Goal: Check status: Check status

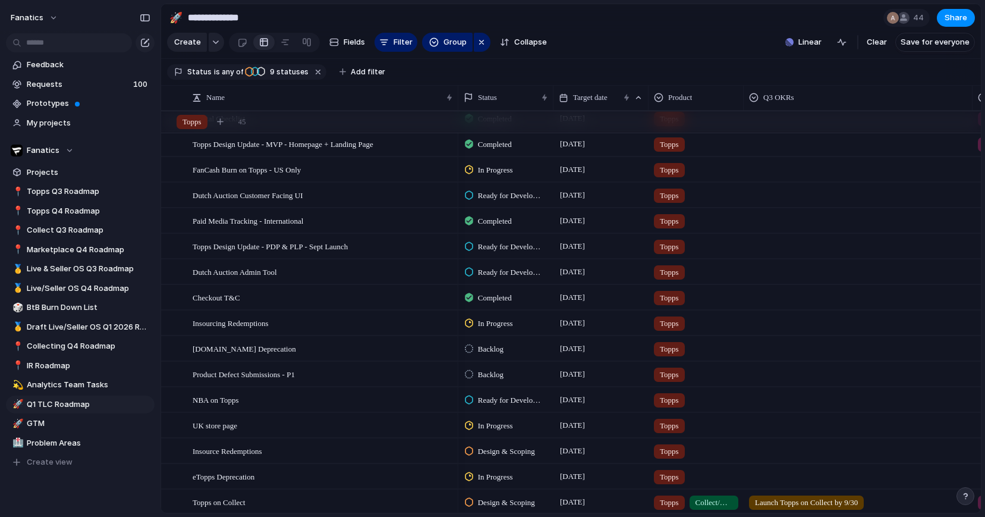
click at [499, 423] on span "In Progress" at bounding box center [495, 426] width 35 height 12
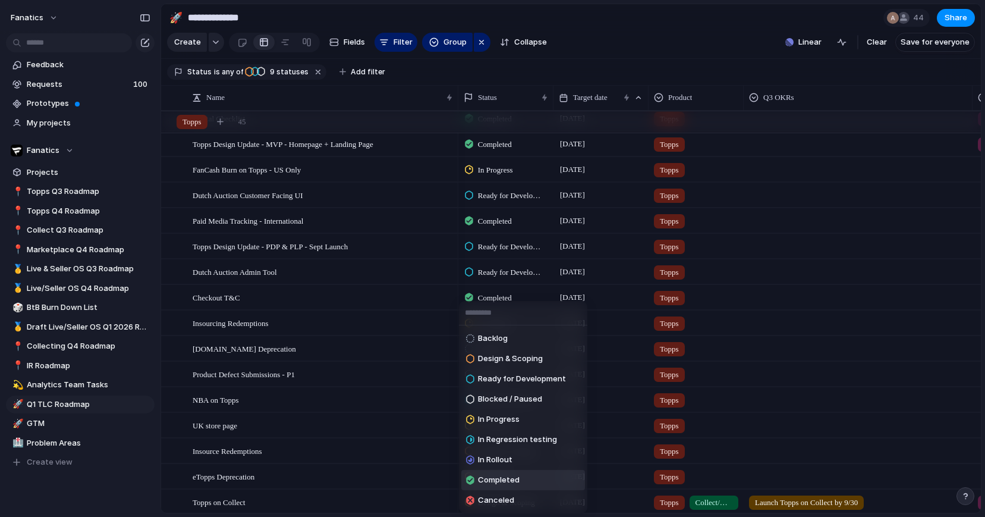
click at [522, 480] on li "Completed" at bounding box center [523, 480] width 124 height 20
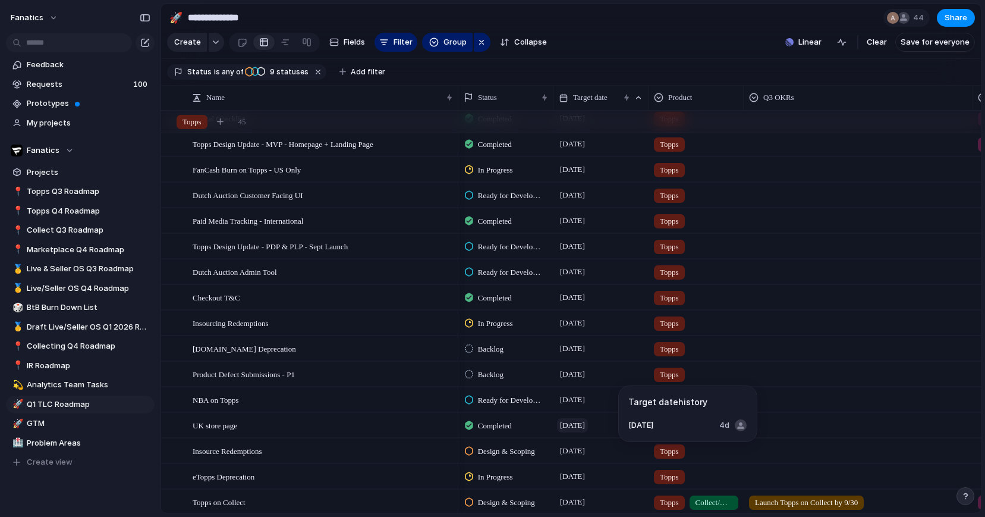
click at [587, 423] on span "[DATE]" at bounding box center [572, 425] width 31 height 14
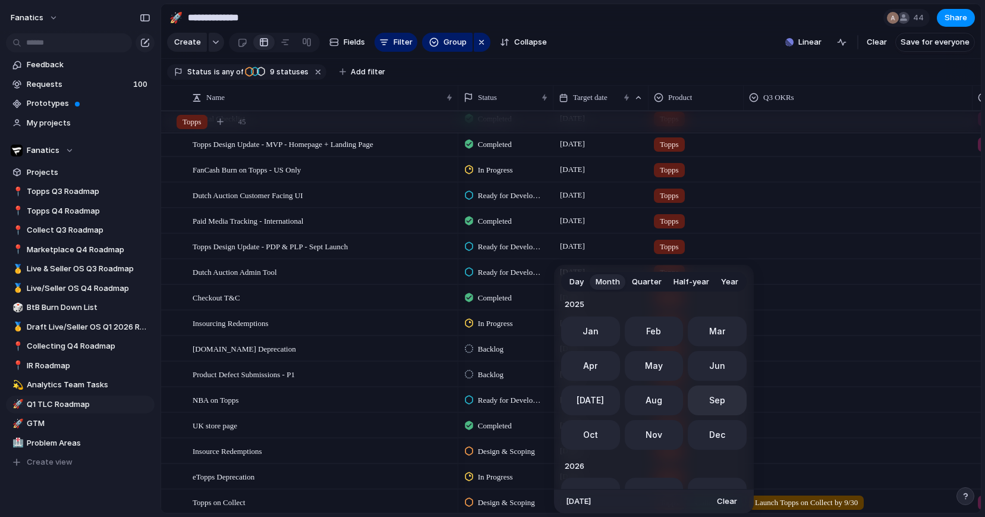
click at [714, 395] on span "Sep" at bounding box center [717, 400] width 16 height 12
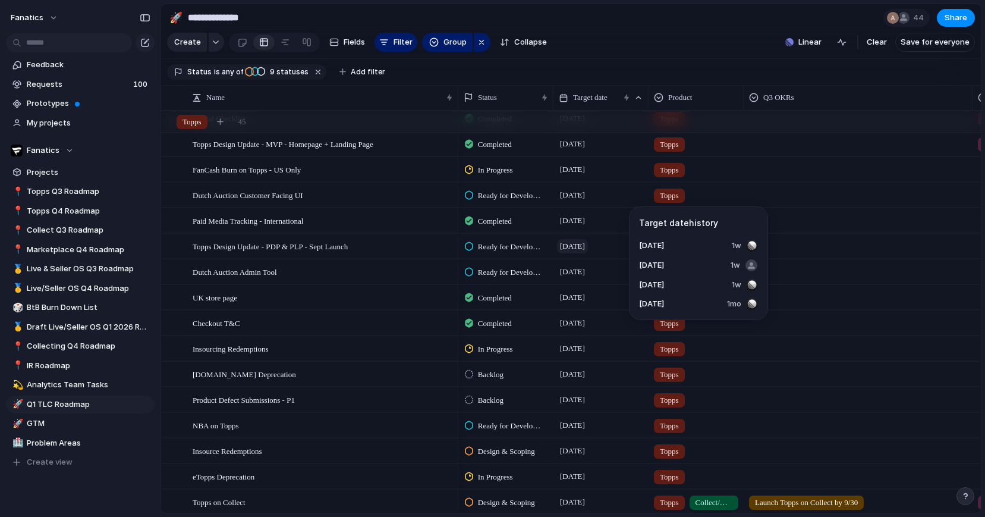
click at [565, 248] on span "[DATE]" at bounding box center [572, 246] width 31 height 14
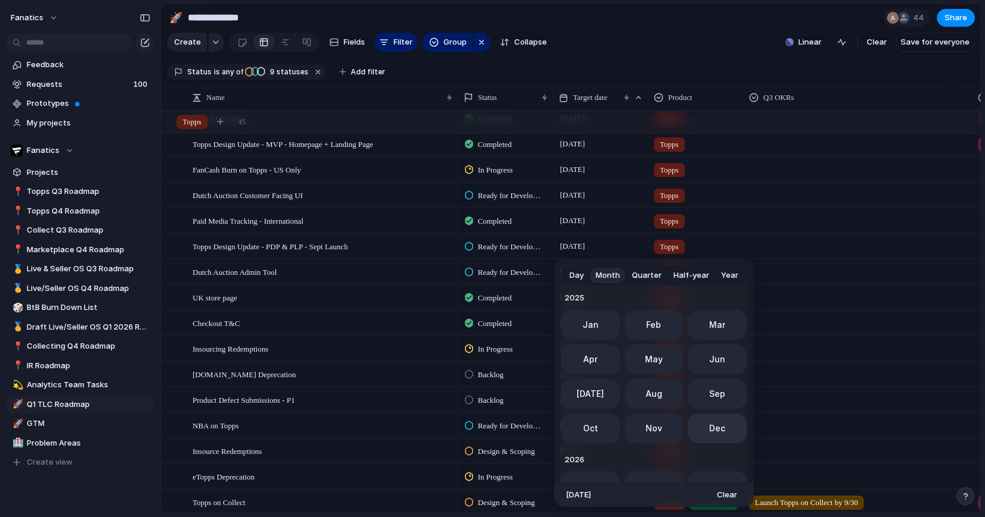
click at [709, 436] on button "Dec" at bounding box center [717, 428] width 59 height 30
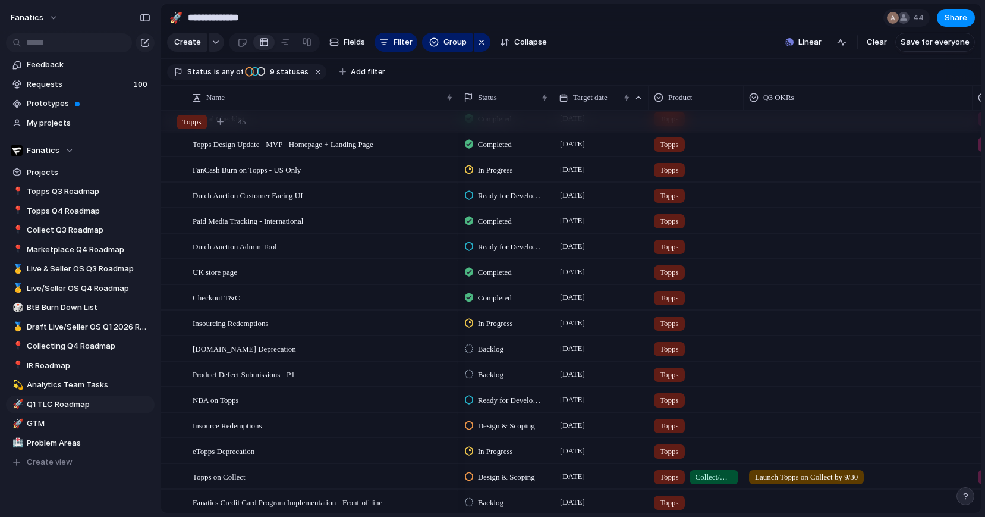
click at [499, 171] on span "In Progress" at bounding box center [495, 170] width 35 height 12
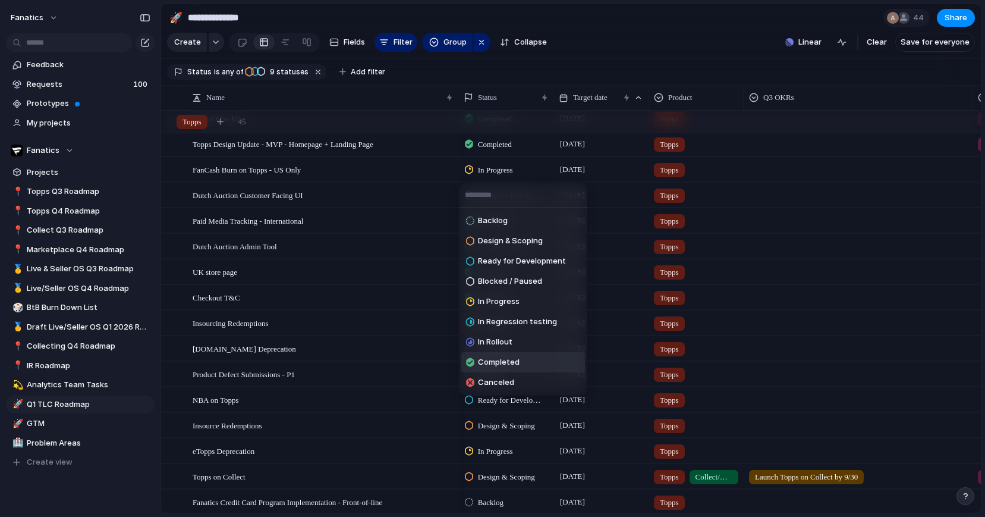
click at [502, 359] on span "Completed" at bounding box center [499, 362] width 42 height 12
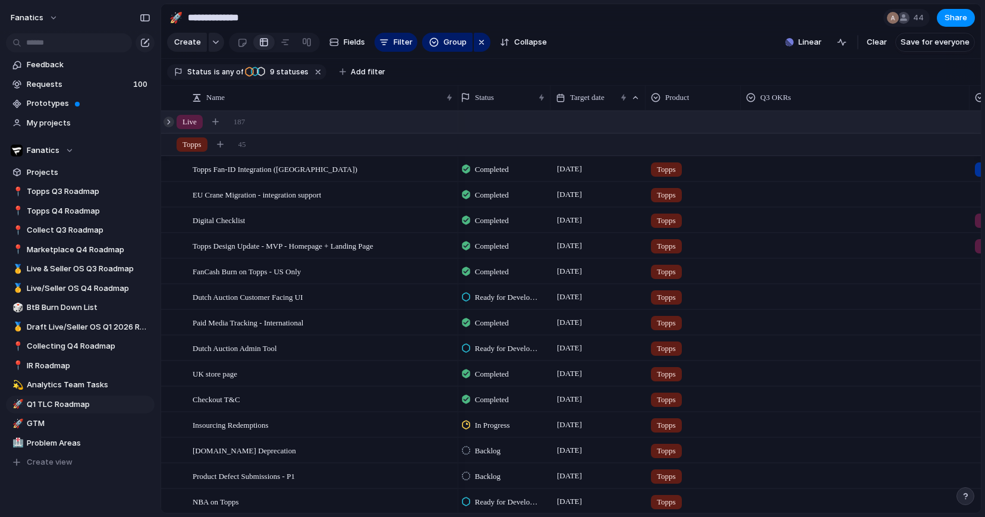
click at [168, 120] on div at bounding box center [169, 122] width 11 height 11
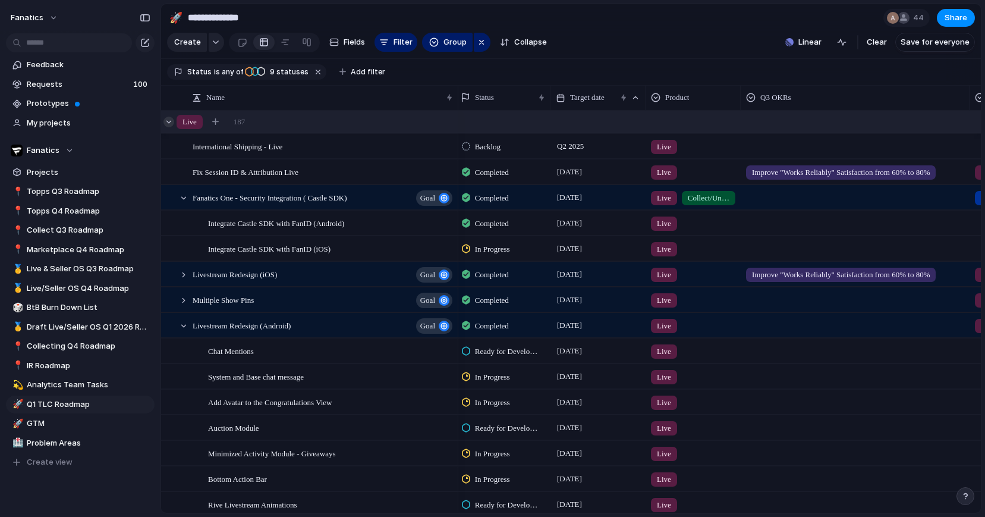
click at [168, 120] on div at bounding box center [169, 122] width 11 height 11
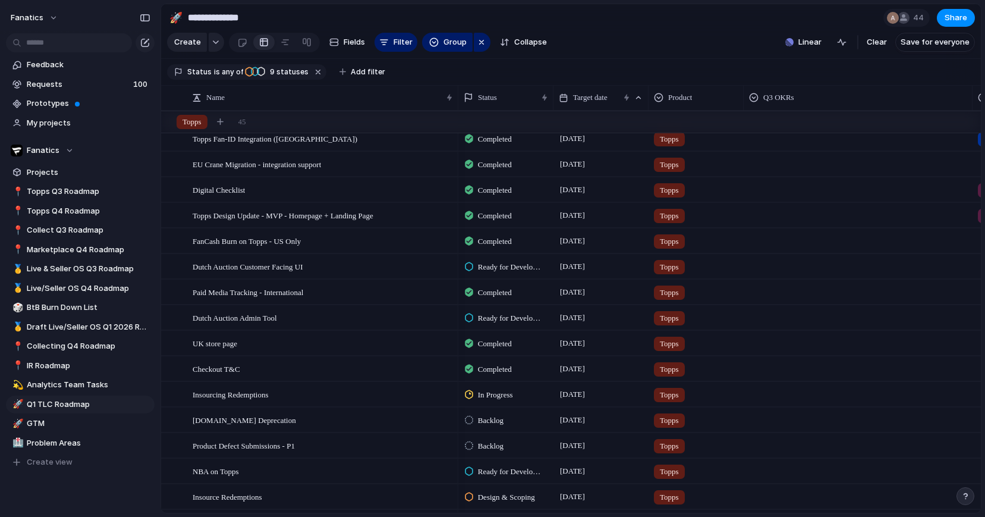
click at [495, 397] on span "In Progress" at bounding box center [495, 395] width 35 height 12
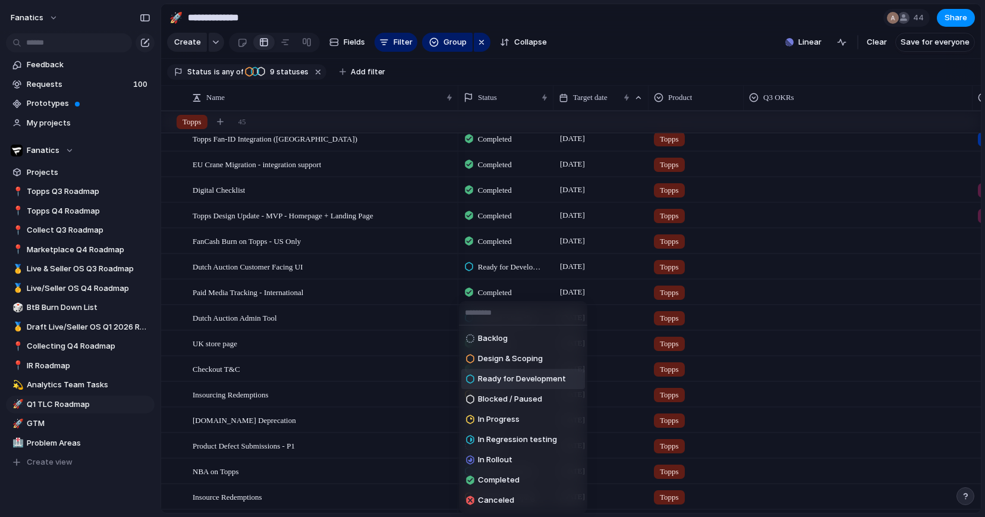
click at [526, 378] on span "Ready for Development" at bounding box center [522, 379] width 88 height 12
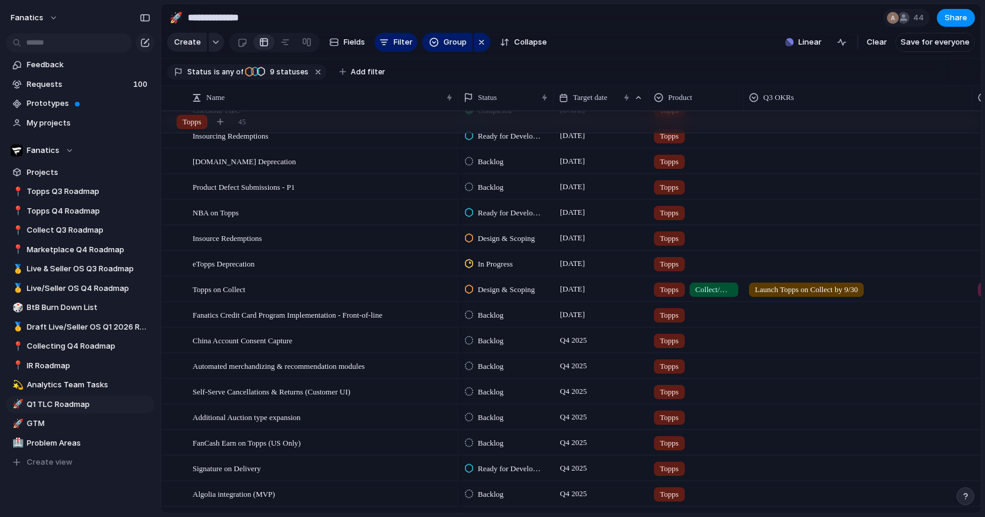
click at [495, 441] on span "Backlog" at bounding box center [491, 443] width 26 height 12
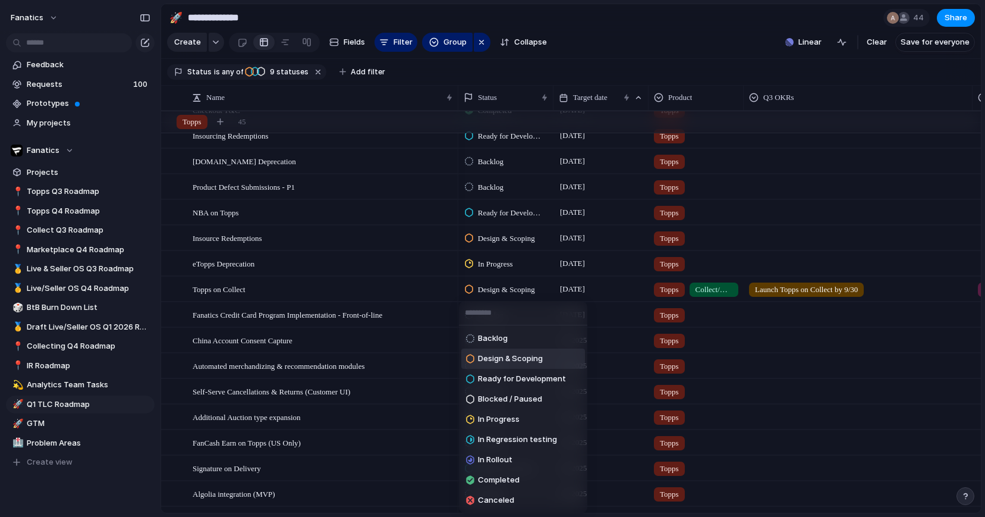
click at [511, 360] on span "Design & Scoping" at bounding box center [510, 359] width 65 height 12
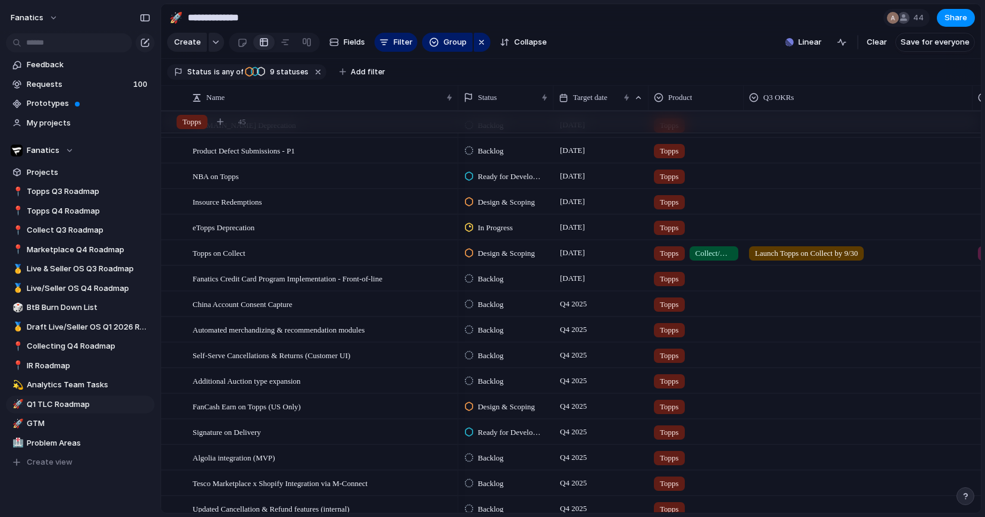
click at [489, 357] on span "Backlog" at bounding box center [491, 356] width 26 height 12
click at [645, 20] on div "Backlog Design & Scoping Ready for Development Blocked / Paused In Progress In …" at bounding box center [492, 258] width 985 height 517
